Goal: Download file/media

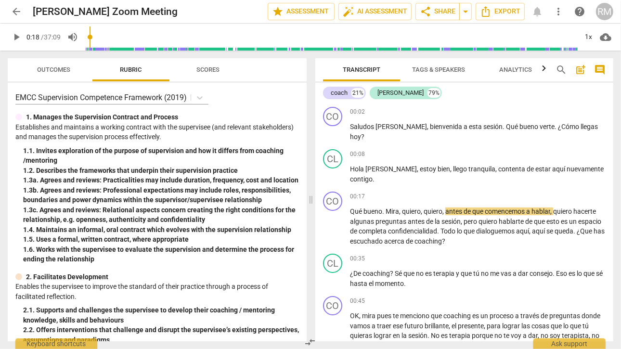
scroll to position [1433, 0]
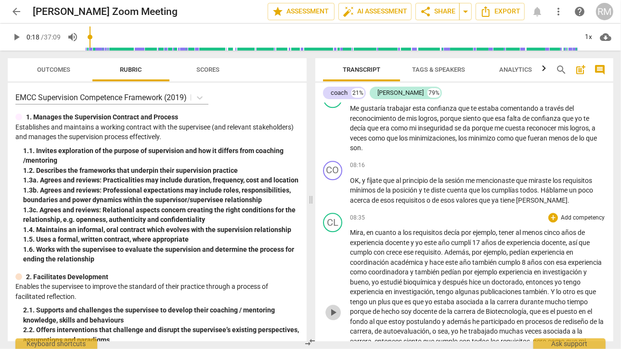
click at [333, 318] on span "play_arrow" at bounding box center [333, 313] width 12 height 12
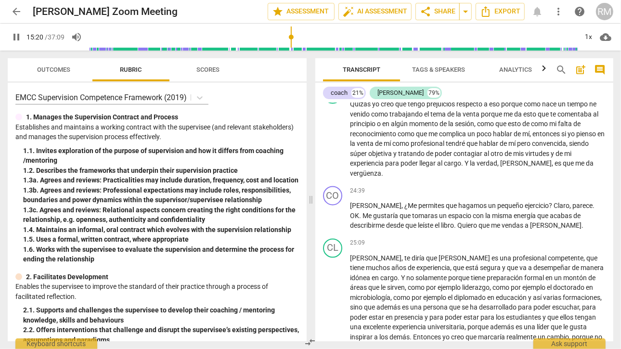
scroll to position [3388, 0]
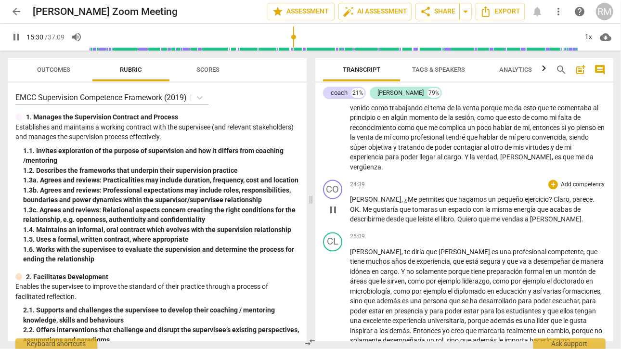
click at [554, 203] on span "Claro" at bounding box center [562, 199] width 16 height 8
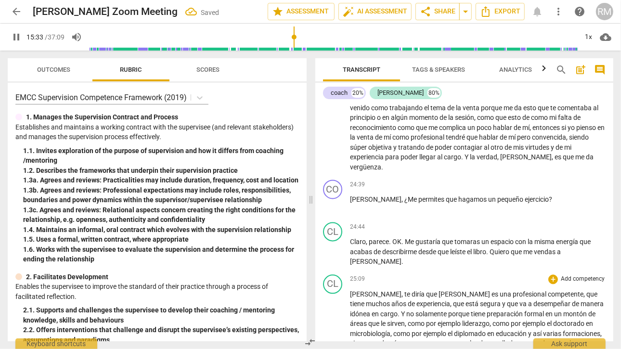
scroll to position [2442, 0]
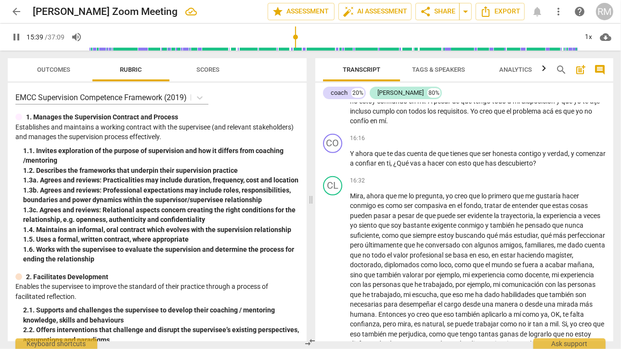
click at [335, 98] on span "pause" at bounding box center [333, 92] width 12 height 12
type input "939"
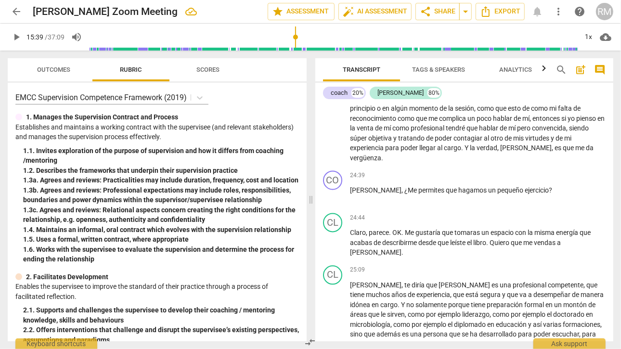
scroll to position [3409, 0]
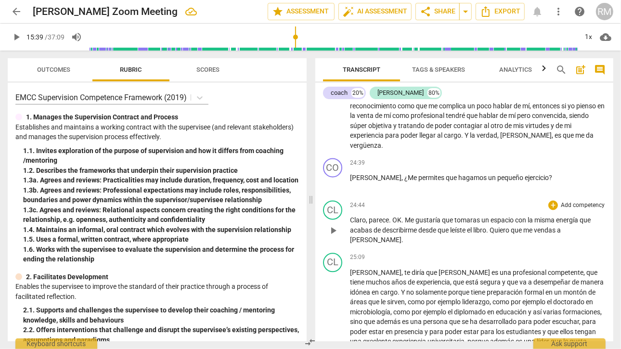
click at [391, 224] on span "." at bounding box center [390, 220] width 3 height 8
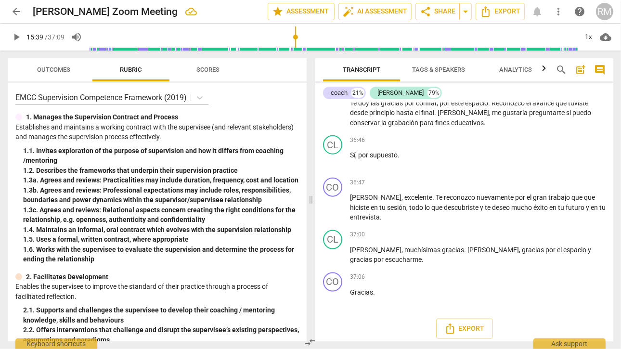
scroll to position [5095, 0]
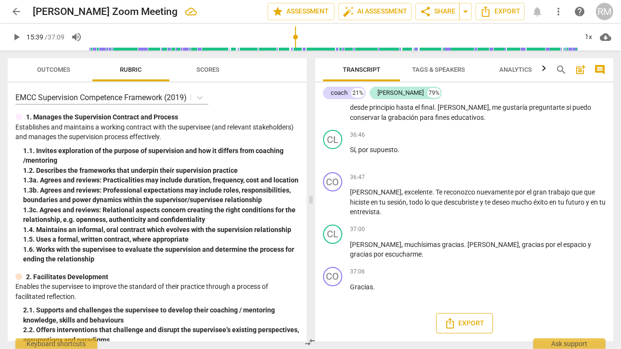
click at [453, 327] on icon "Export" at bounding box center [450, 324] width 12 height 12
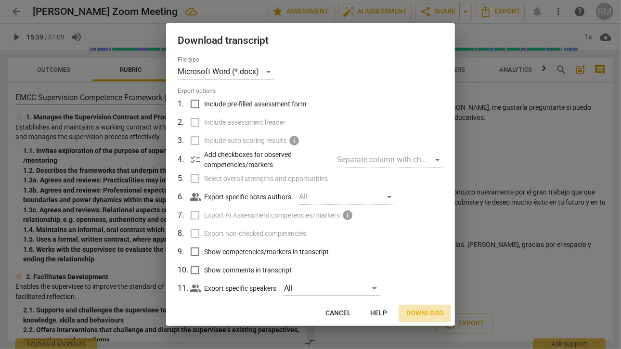
click at [427, 313] on span "Download" at bounding box center [424, 314] width 37 height 10
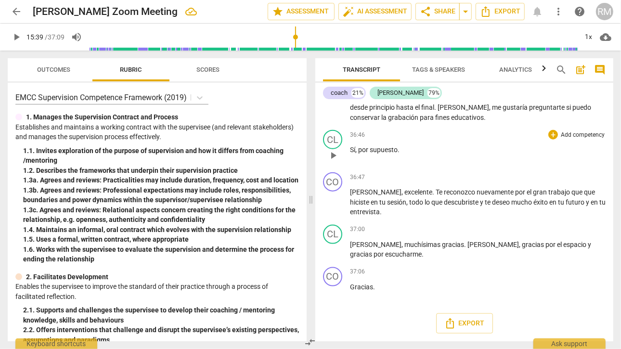
click at [530, 145] on div "36:46 + Add competency keyboard_arrow_right Sí , por supuesto ." at bounding box center [478, 147] width 256 height 35
click at [605, 38] on span "cloud_download" at bounding box center [606, 37] width 12 height 12
click at [584, 39] on li "Download audio" at bounding box center [578, 37] width 71 height 23
